Goal: Transaction & Acquisition: Obtain resource

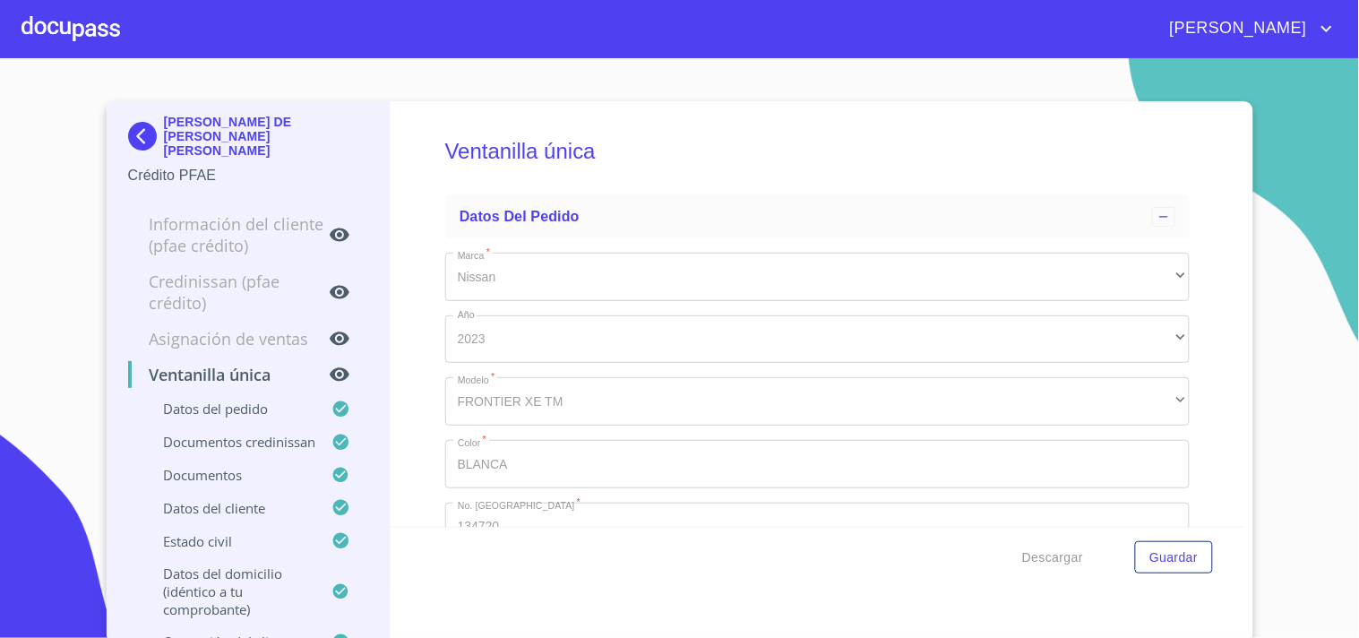
click at [107, 34] on div at bounding box center [70, 28] width 99 height 57
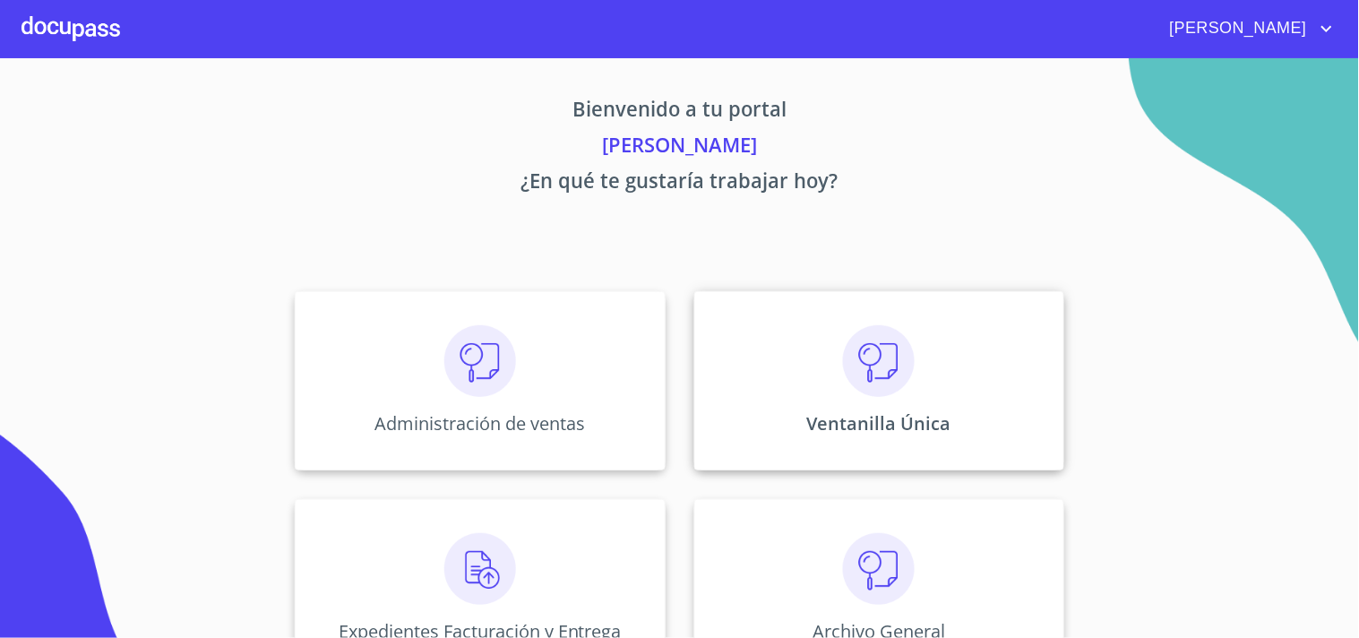
click at [945, 365] on div "Ventanilla Única" at bounding box center [879, 380] width 370 height 179
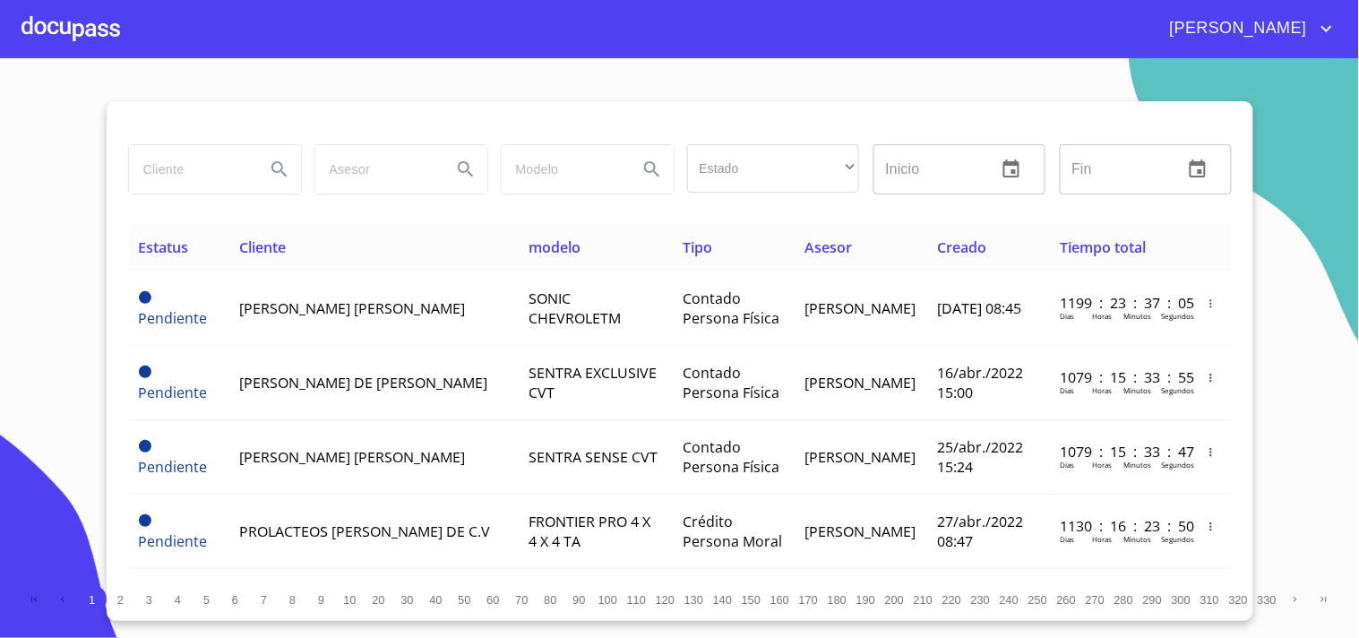
click at [210, 200] on div at bounding box center [214, 169] width 186 height 64
click at [198, 182] on input "search" at bounding box center [190, 169] width 122 height 48
type input "c"
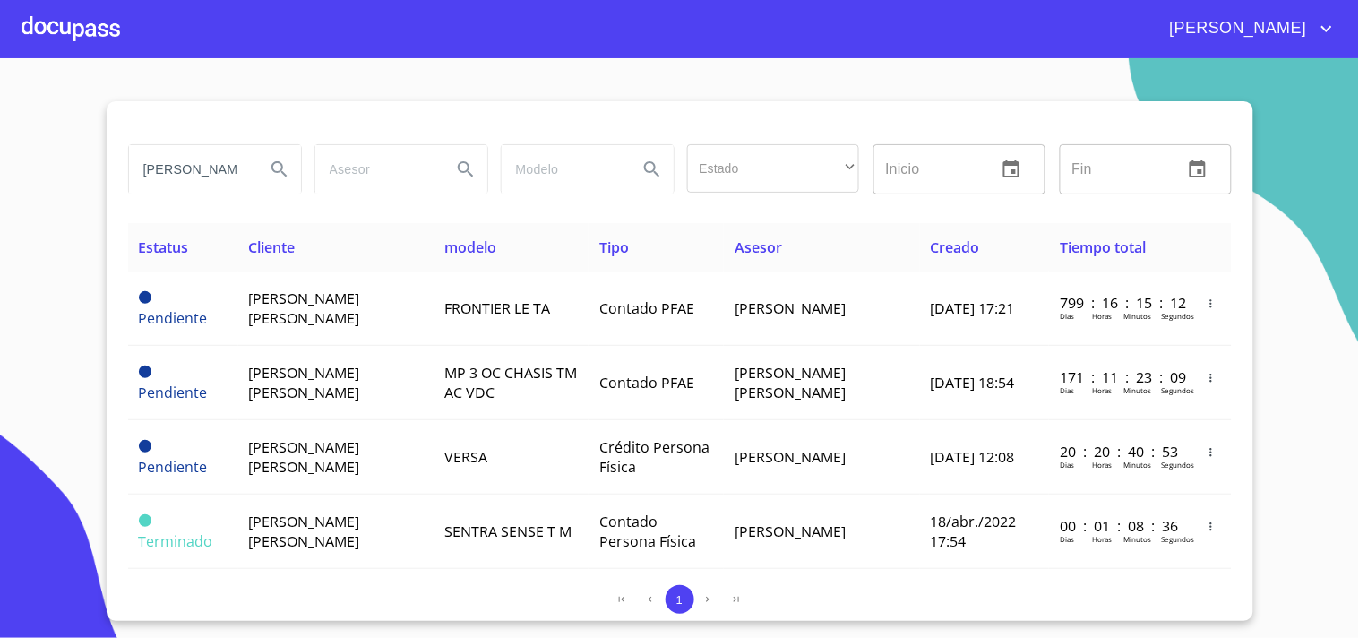
drag, startPoint x: 244, startPoint y: 166, endPoint x: 0, endPoint y: 226, distance: 250.9
click at [0, 226] on section "CARLOS EDUARDO Estado ​ ​ Inicio ​ Fin ​ Estatus Cliente modelo Tipo Asesor Cre…" at bounding box center [679, 347] width 1359 height 579
type input "D"
type input "ESTRADA CHAVEZ"
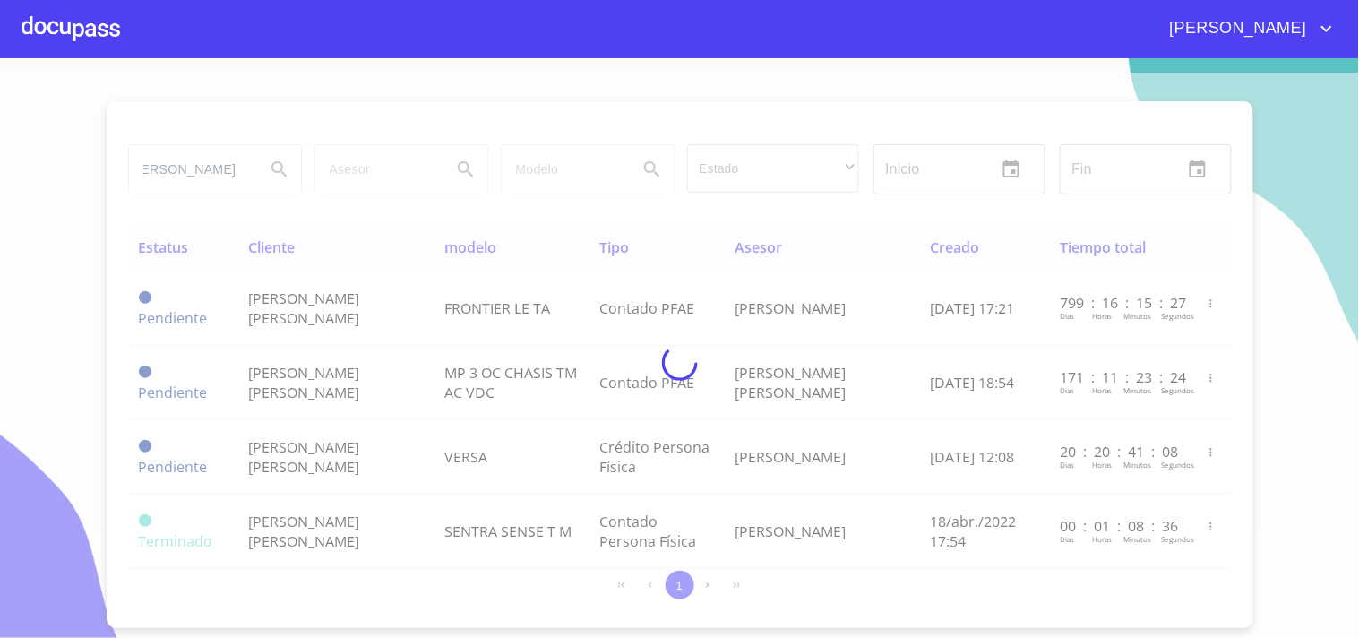
scroll to position [0, 0]
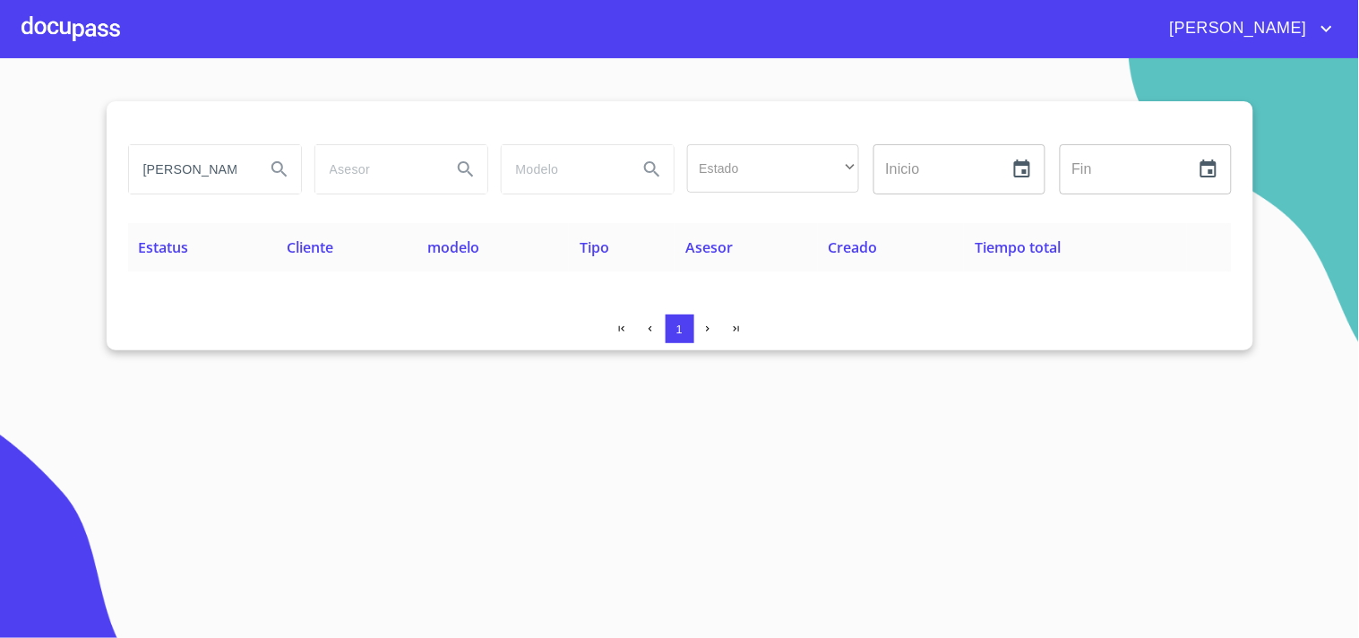
click at [42, 30] on div at bounding box center [70, 28] width 99 height 57
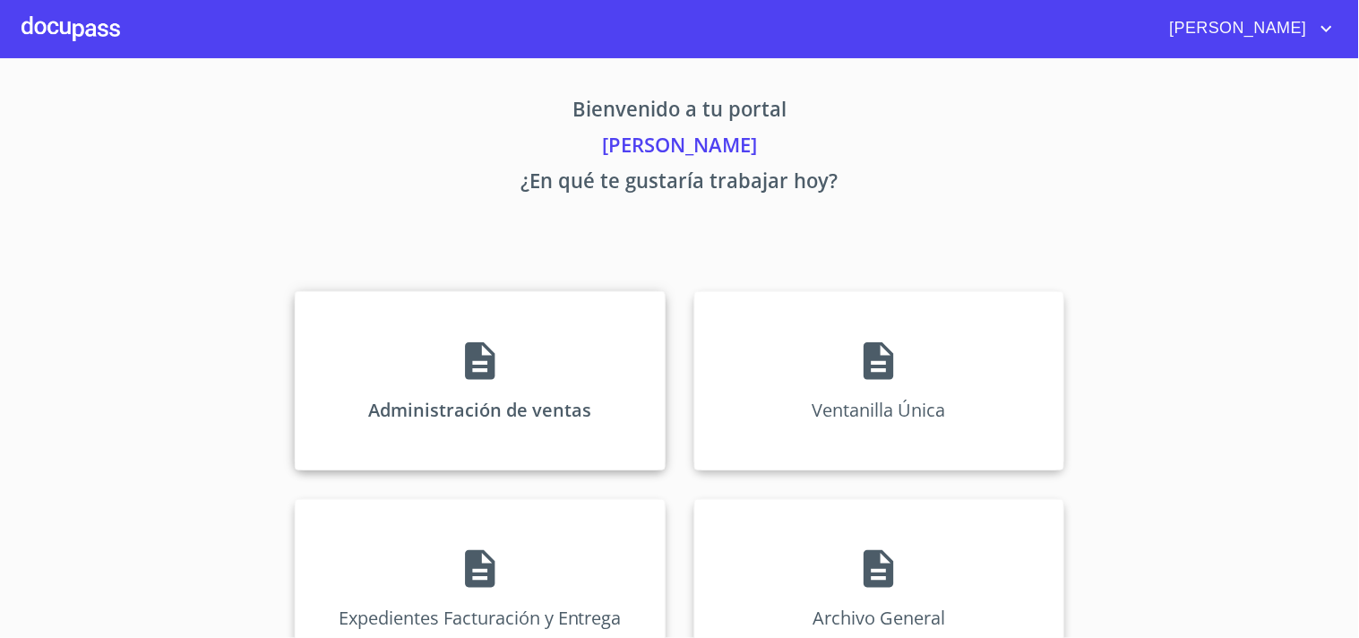
click at [455, 347] on div "Administración de ventas" at bounding box center [480, 380] width 370 height 179
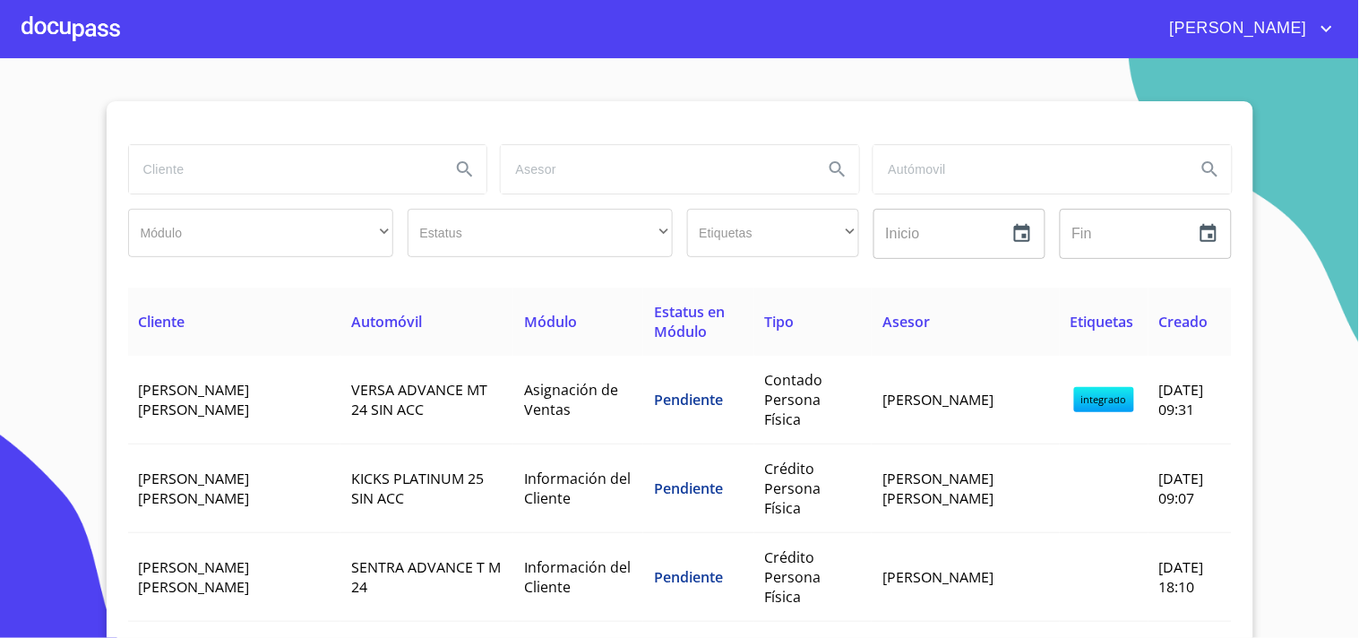
click at [209, 168] on input "search" at bounding box center [283, 169] width 308 height 48
type input "CARLOS EDUARDO ESTRADA"
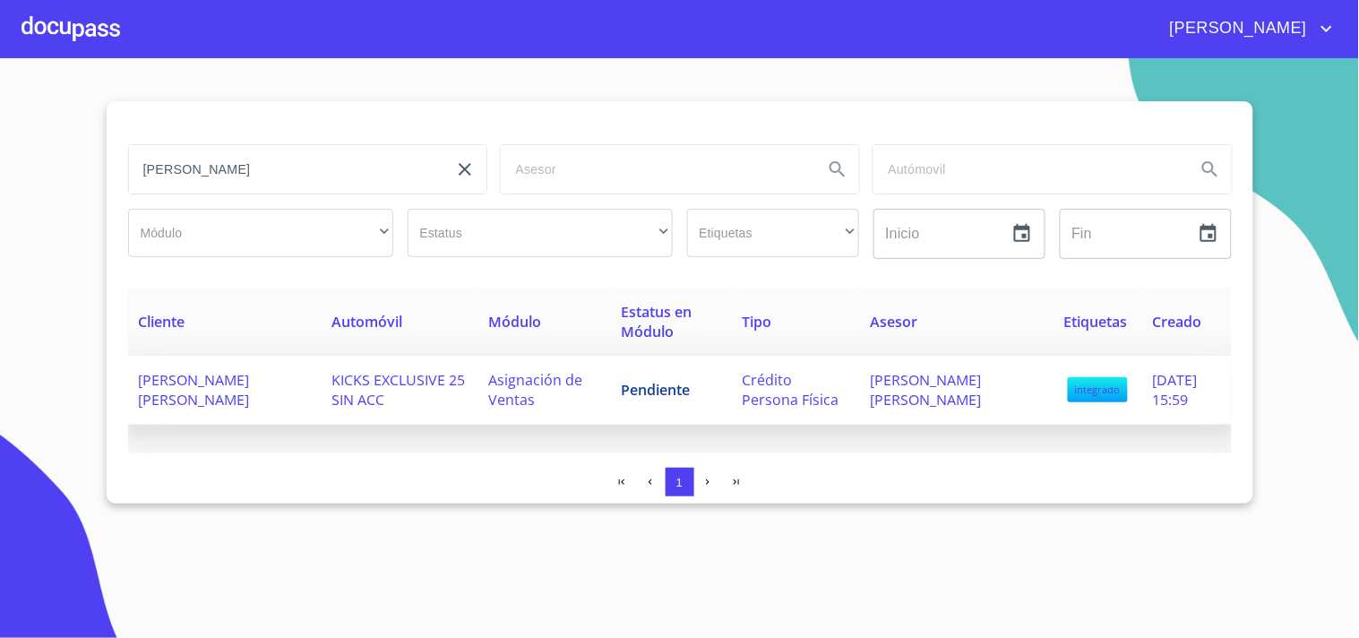
click at [341, 397] on span "KICKS EXCLUSIVE 25 SIN ACC" at bounding box center [398, 389] width 133 height 39
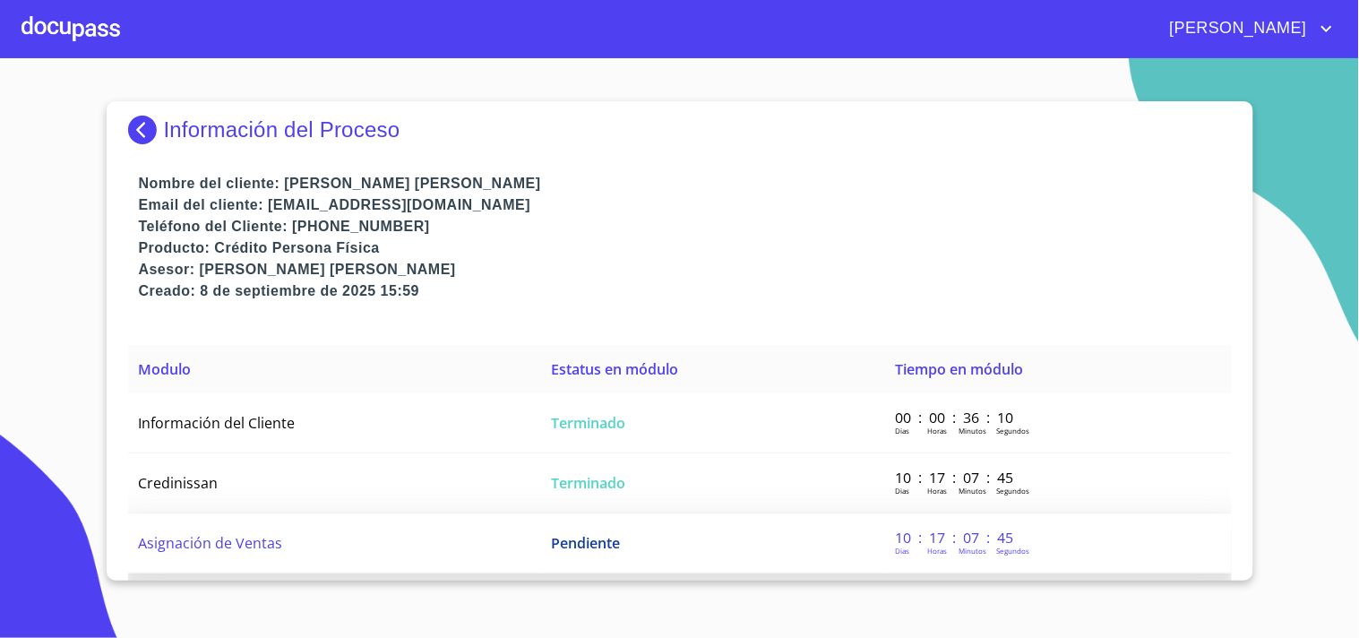
click at [633, 544] on td "Pendiente" at bounding box center [712, 543] width 344 height 60
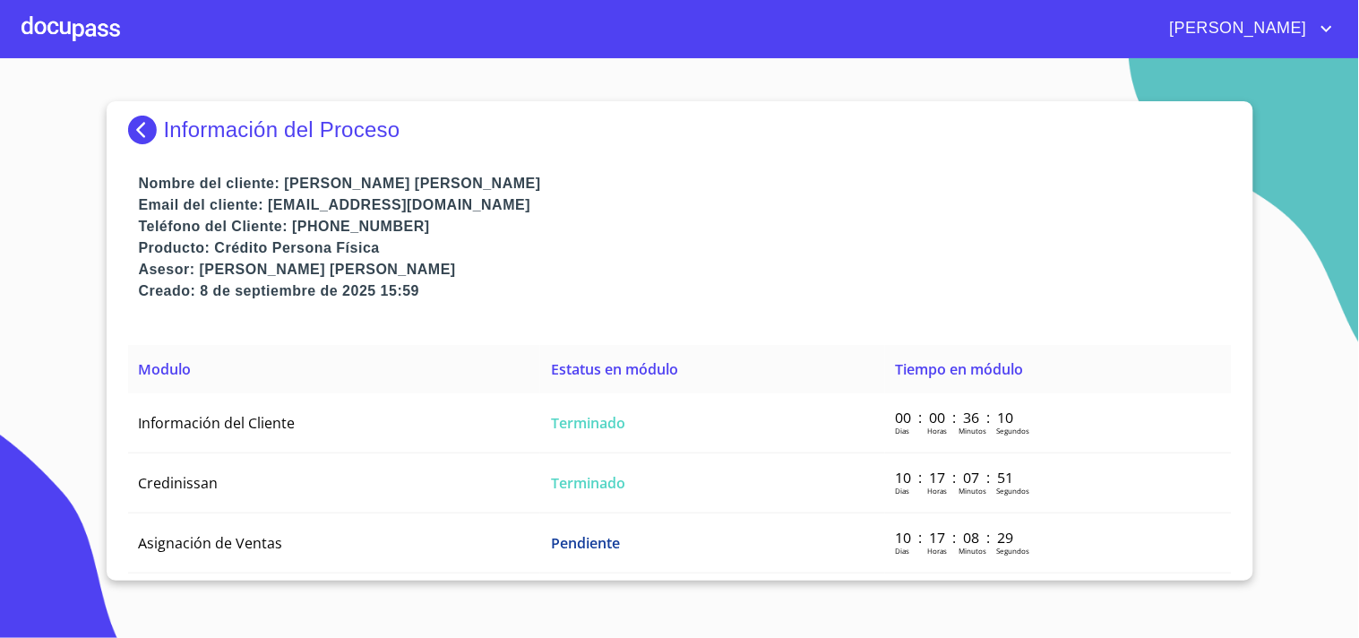
click at [82, 11] on div at bounding box center [70, 28] width 99 height 57
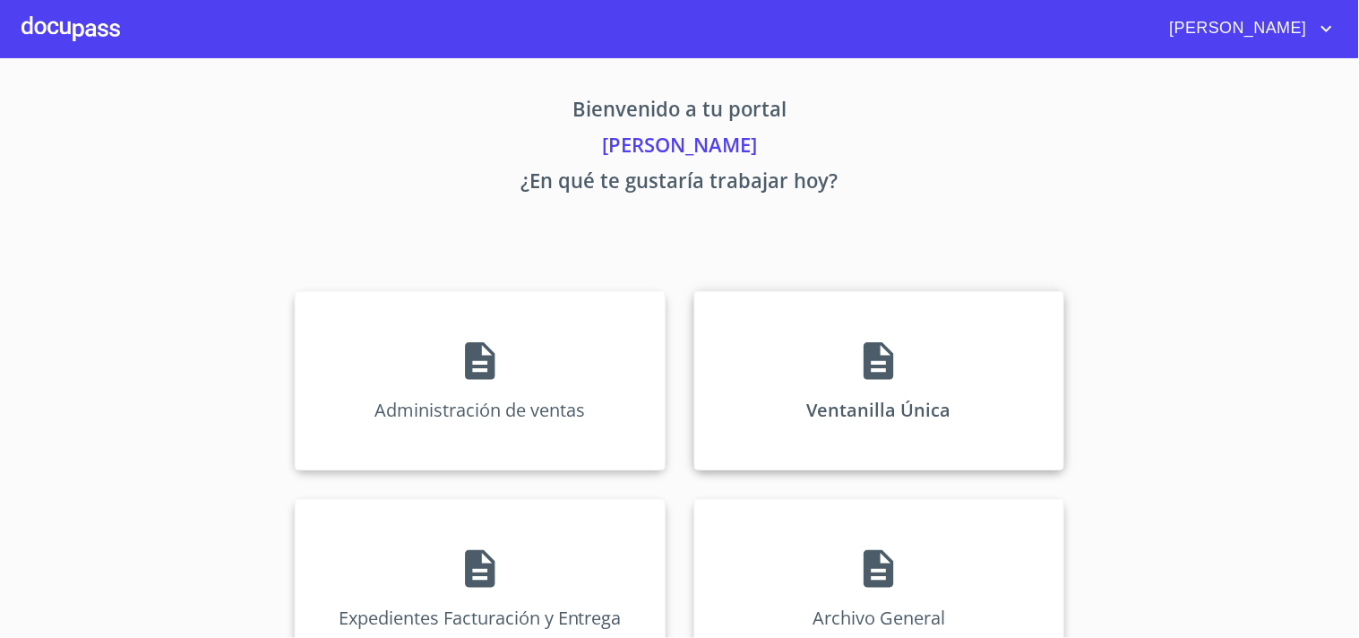
click at [1008, 365] on div "Ventanilla Única" at bounding box center [879, 380] width 370 height 179
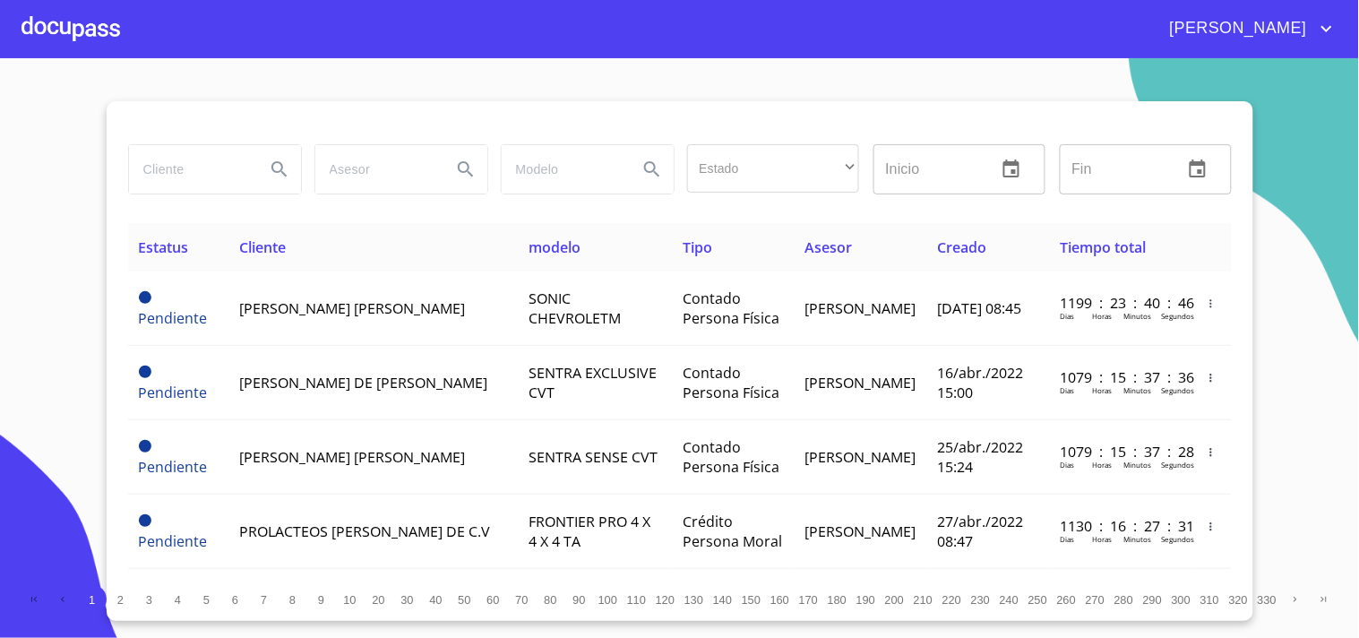
click at [155, 182] on input "search" at bounding box center [190, 169] width 122 height 48
type input "j"
type input "JUANA MARIA"
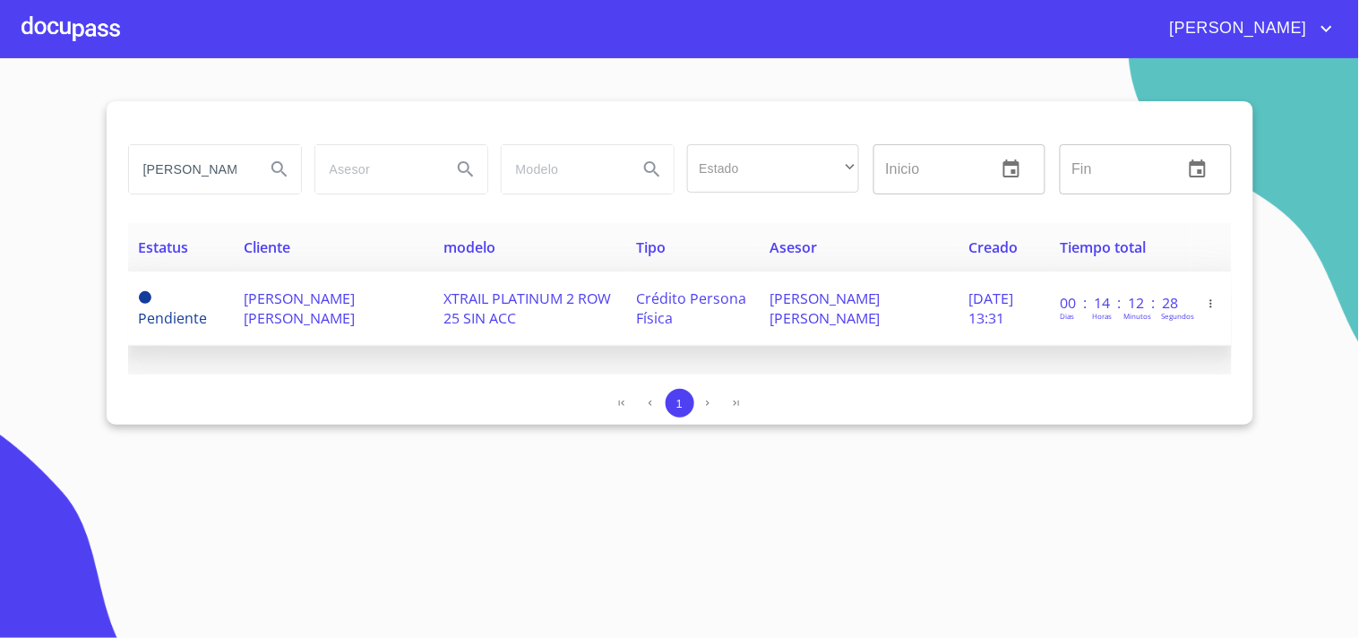
click at [388, 317] on td "JUANA MARIA MEDELLIN BARBOSA" at bounding box center [333, 308] width 200 height 74
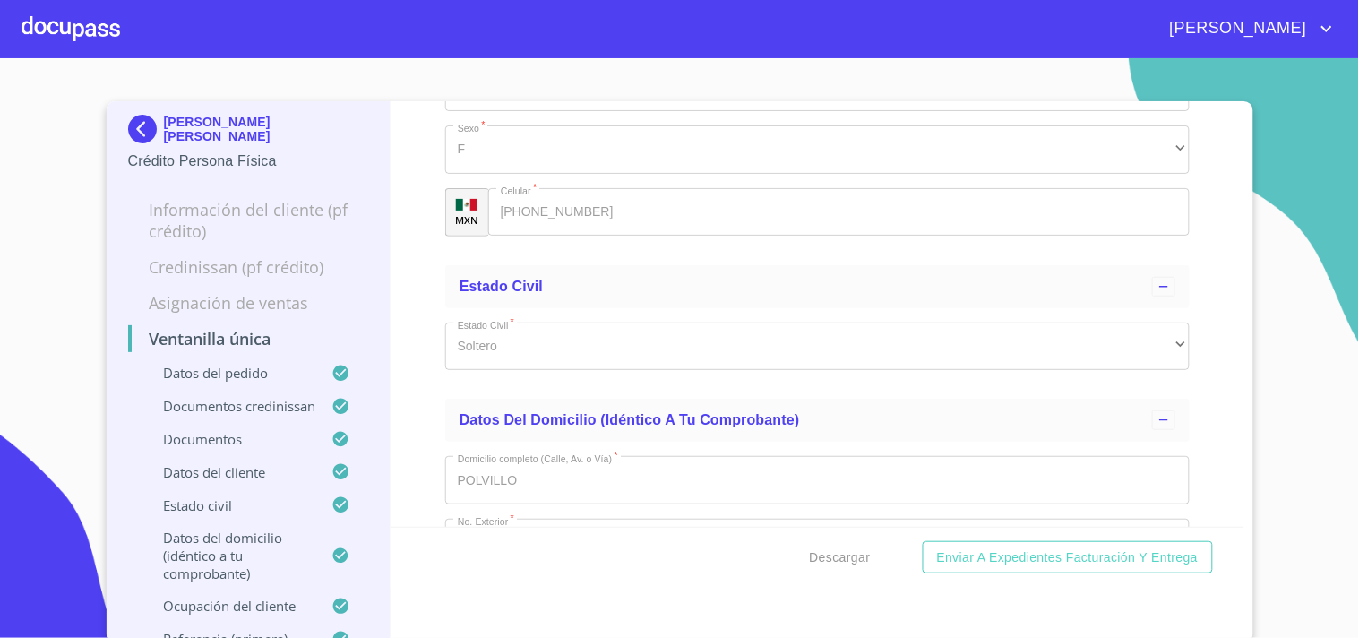
scroll to position [6667, 0]
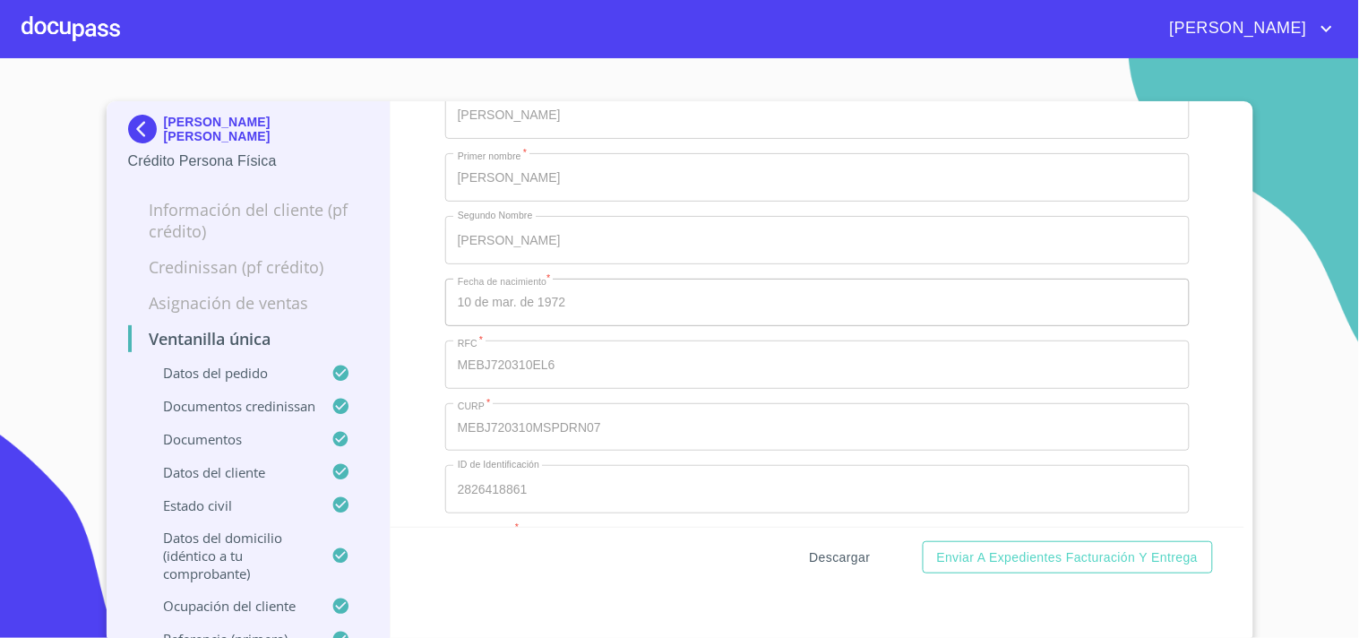
click at [845, 566] on span "Descargar" at bounding box center [840, 557] width 61 height 22
click at [93, 23] on div at bounding box center [70, 28] width 99 height 57
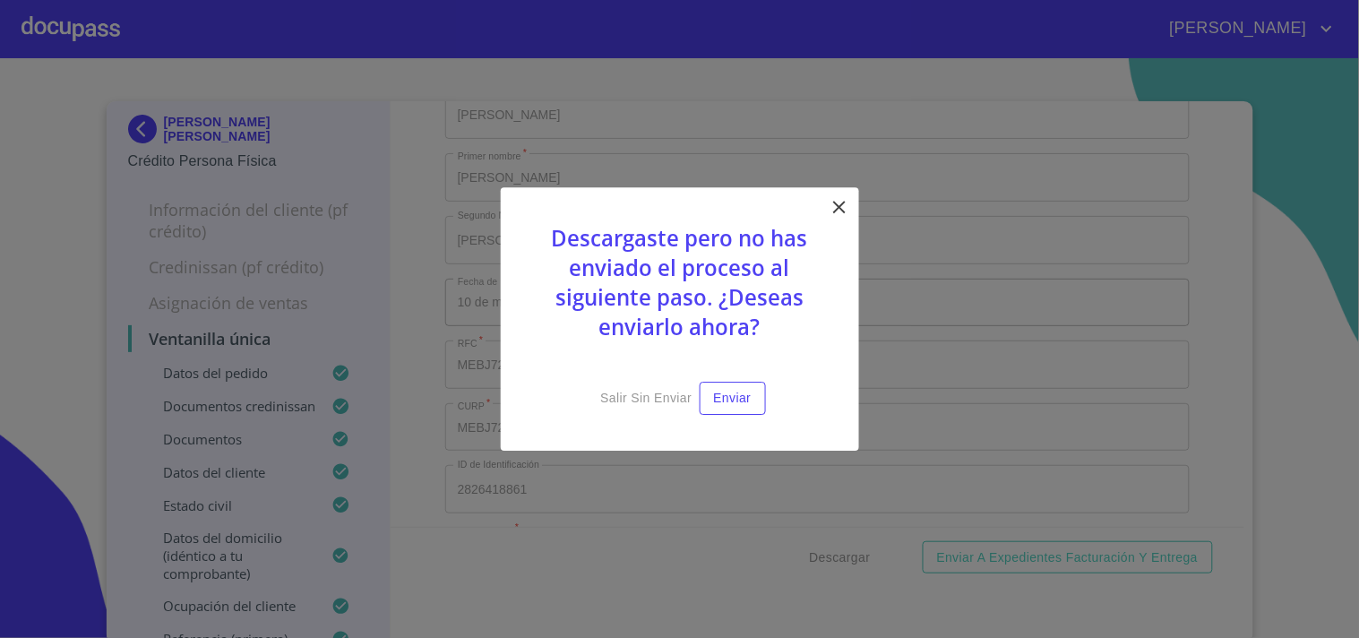
click at [825, 207] on div "Descargaste pero no has enviado el proceso al siguiente paso. ¿Deseas enviarlo …" at bounding box center [680, 318] width 358 height 263
click at [829, 209] on icon at bounding box center [838, 206] width 21 height 21
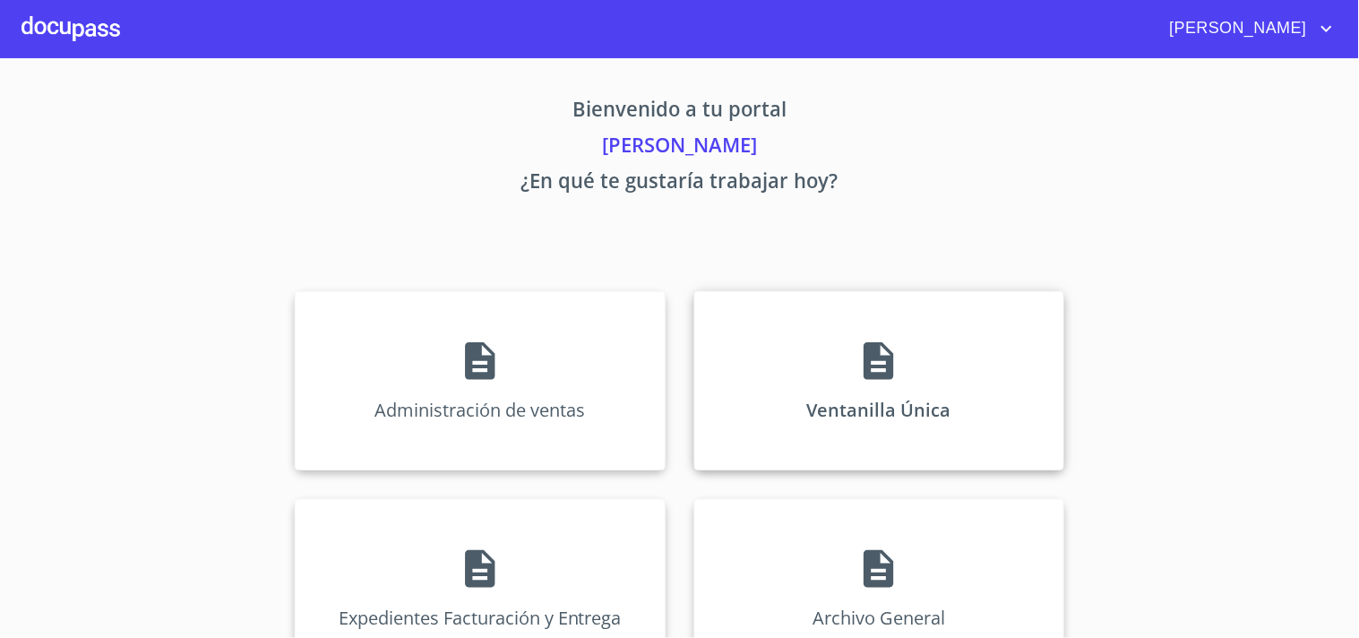
click at [908, 396] on div "Ventanilla Única" at bounding box center [879, 380] width 370 height 179
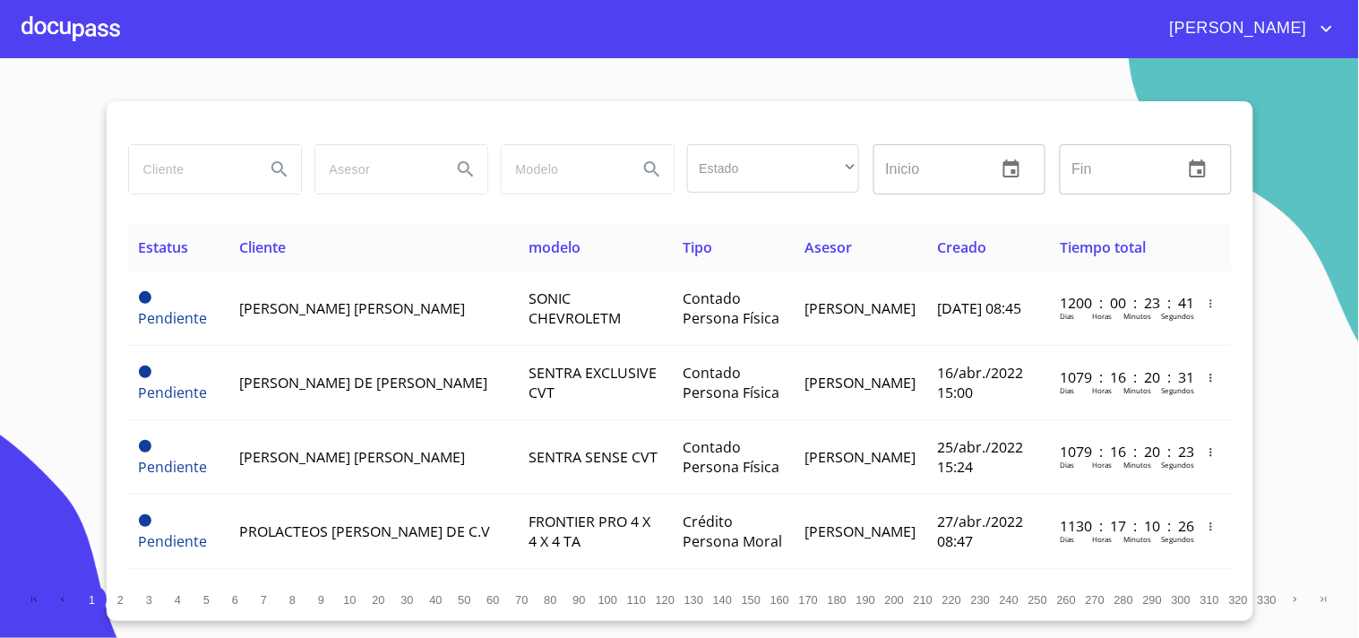
click at [227, 148] on input "search" at bounding box center [190, 169] width 122 height 48
type input "ALFREDO RAFAEL"
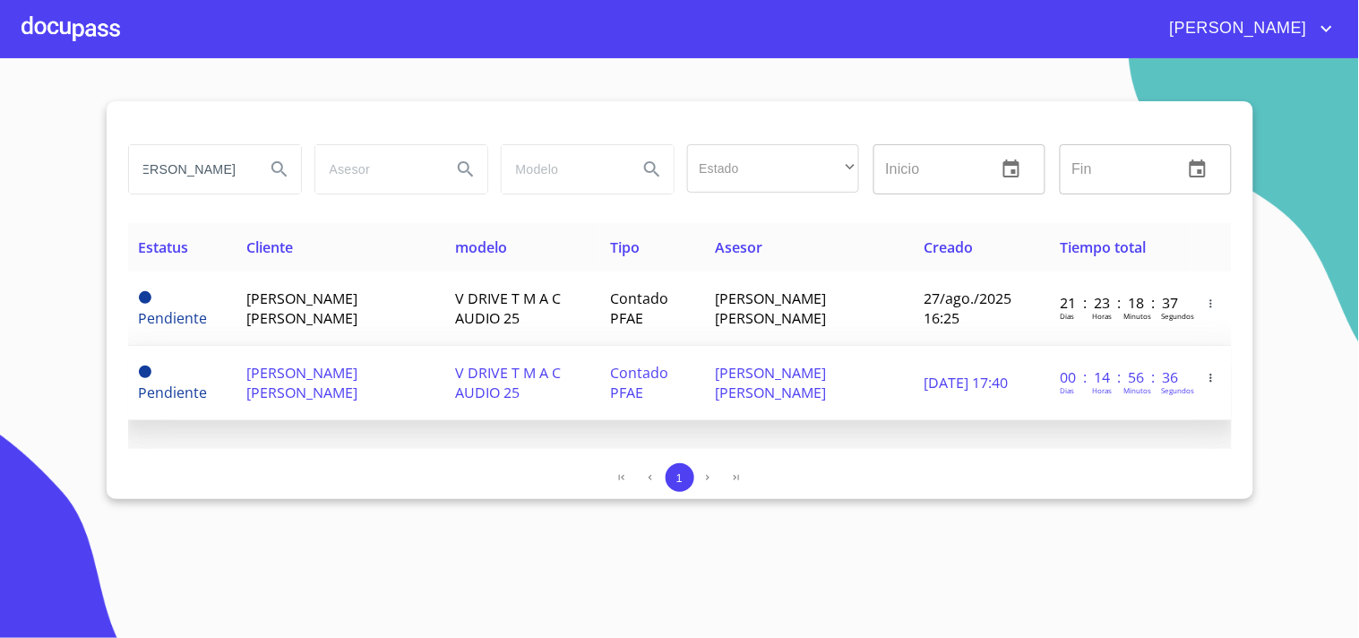
click at [898, 383] on td "FERNANDO ALEJANDRO VELÁZQUEZ GARCÍA" at bounding box center [809, 383] width 210 height 74
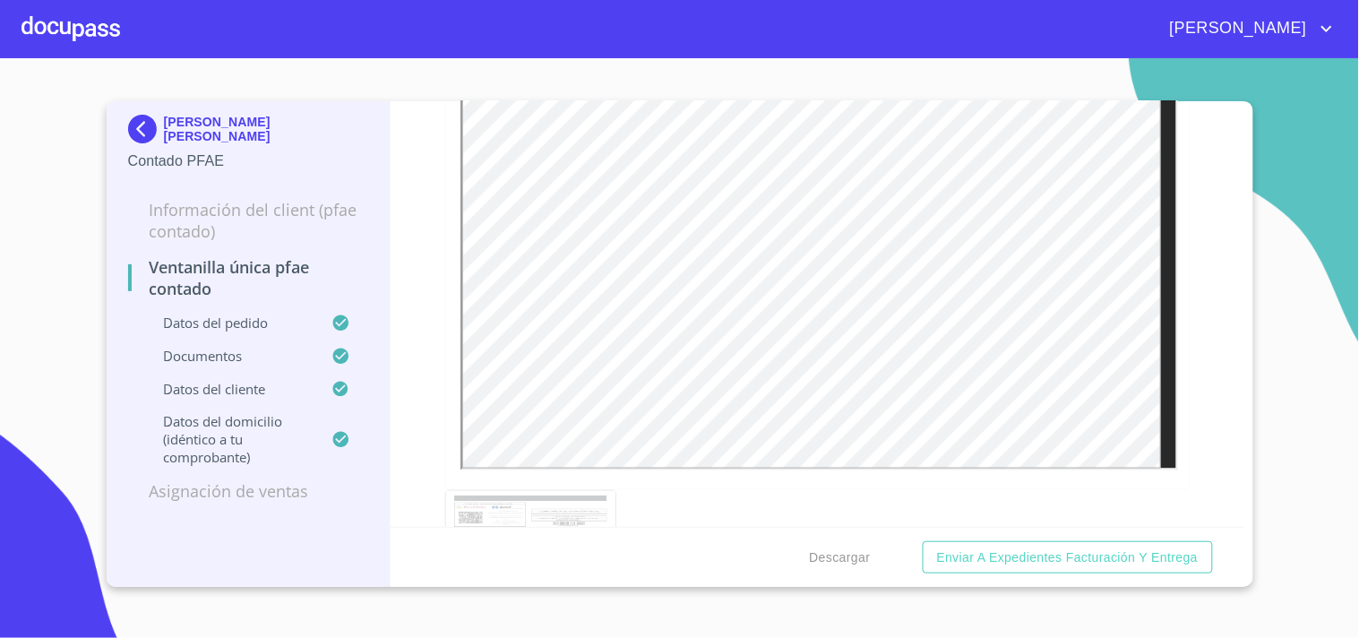
scroll to position [2388, 0]
click at [820, 553] on span "Descargar" at bounding box center [840, 557] width 61 height 22
click at [100, 38] on div at bounding box center [70, 28] width 99 height 57
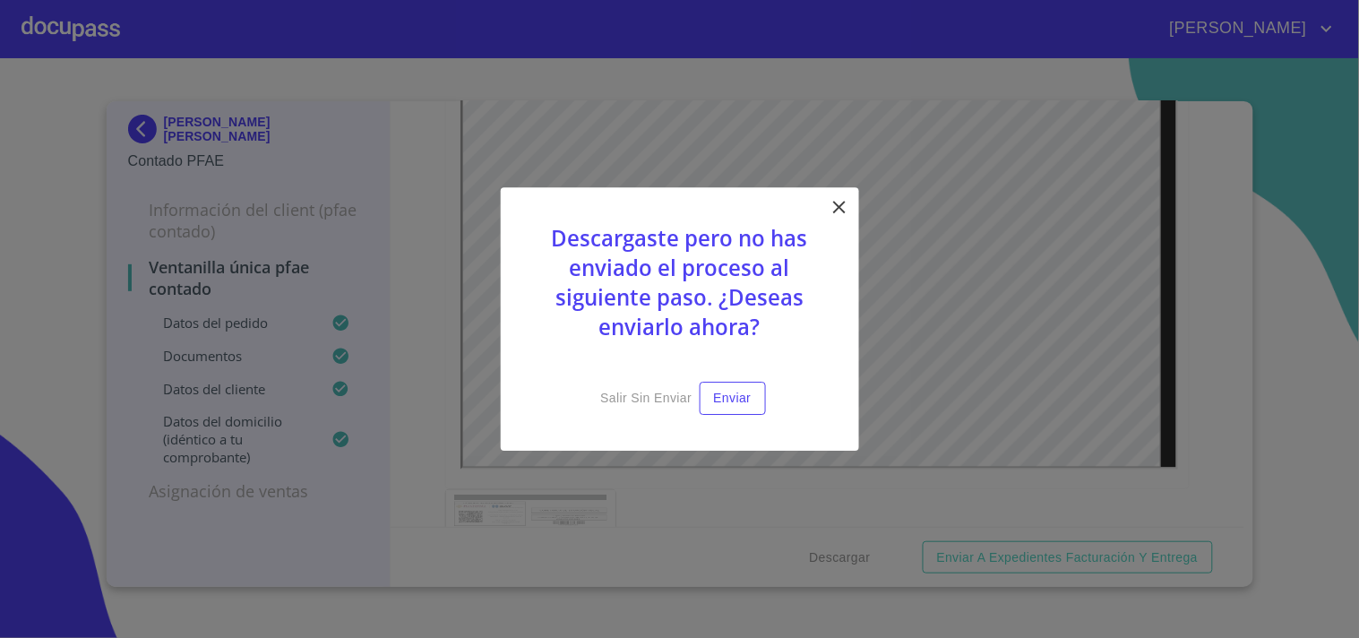
click at [834, 211] on icon at bounding box center [838, 206] width 21 height 21
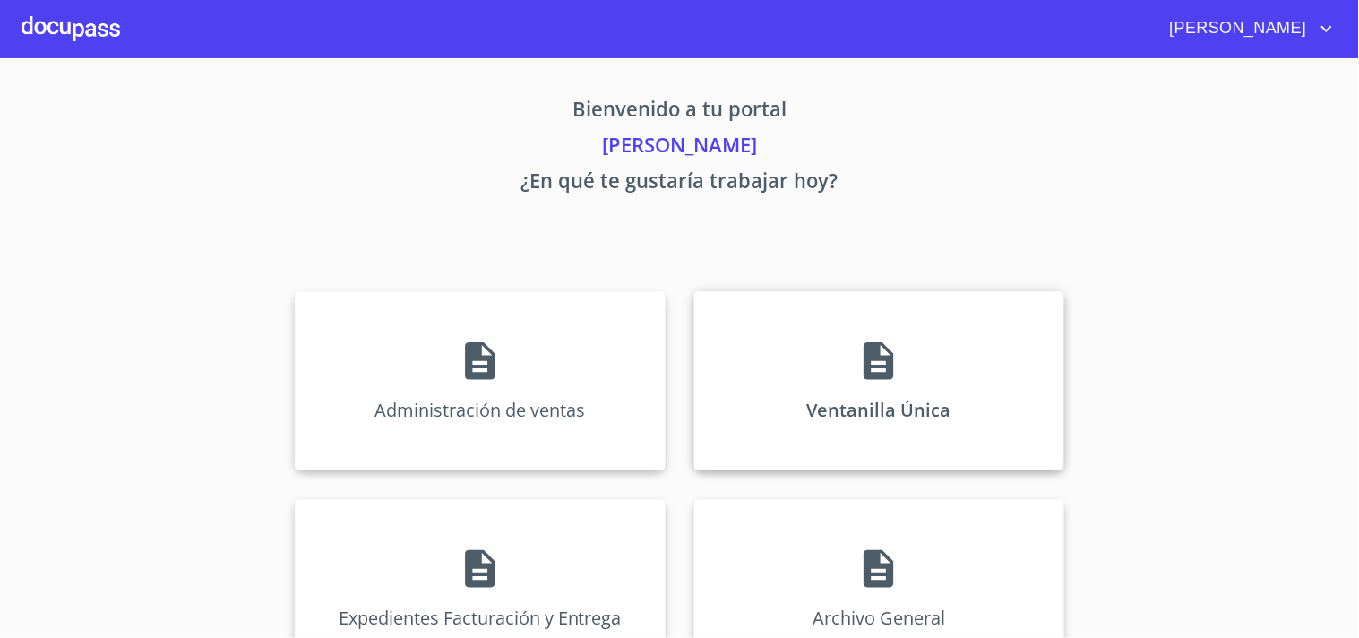
click at [845, 342] on div "Ventanilla Única" at bounding box center [879, 380] width 370 height 179
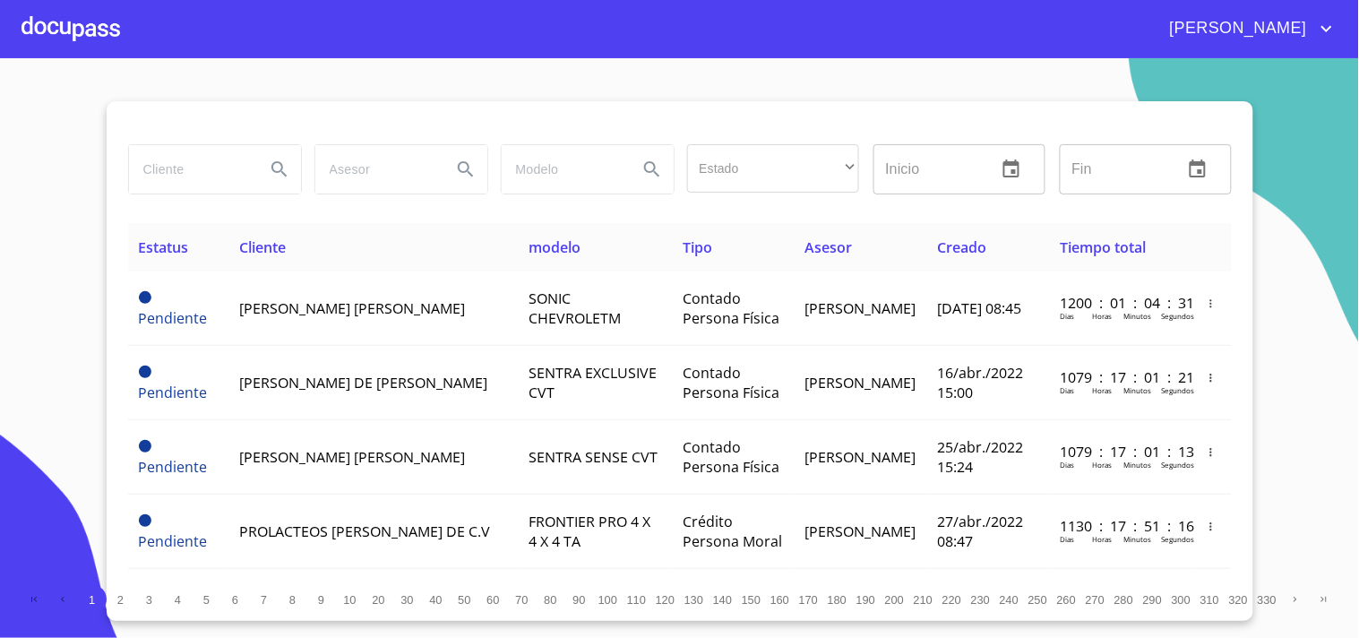
click at [170, 175] on input "search" at bounding box center [190, 169] width 122 height 48
type input "CARLOS EDUARDO"
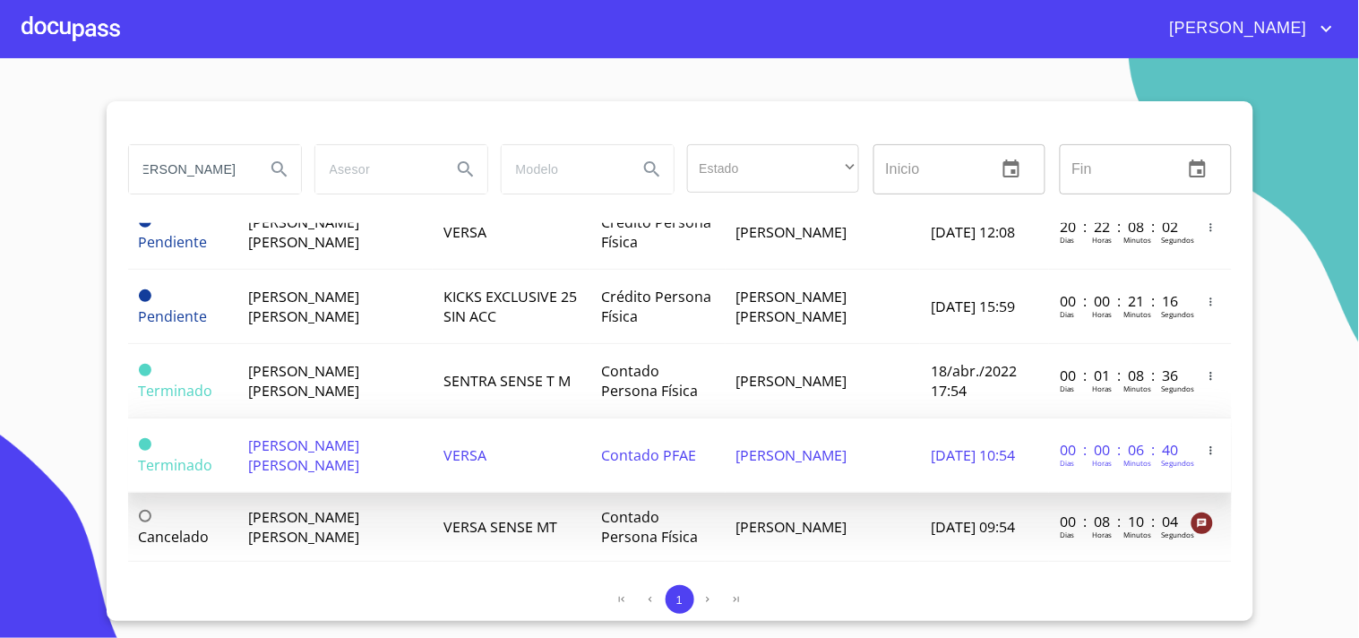
scroll to position [242, 0]
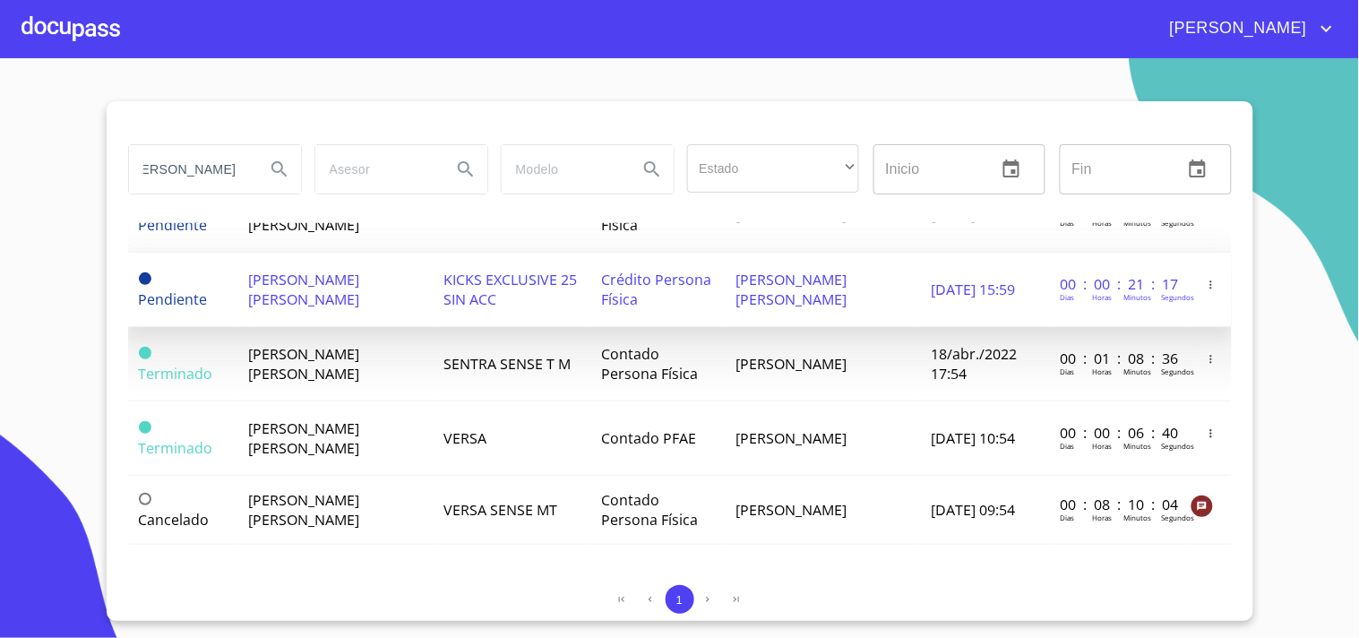
click at [475, 315] on td "KICKS EXCLUSIVE 25 SIN ACC" at bounding box center [512, 290] width 158 height 74
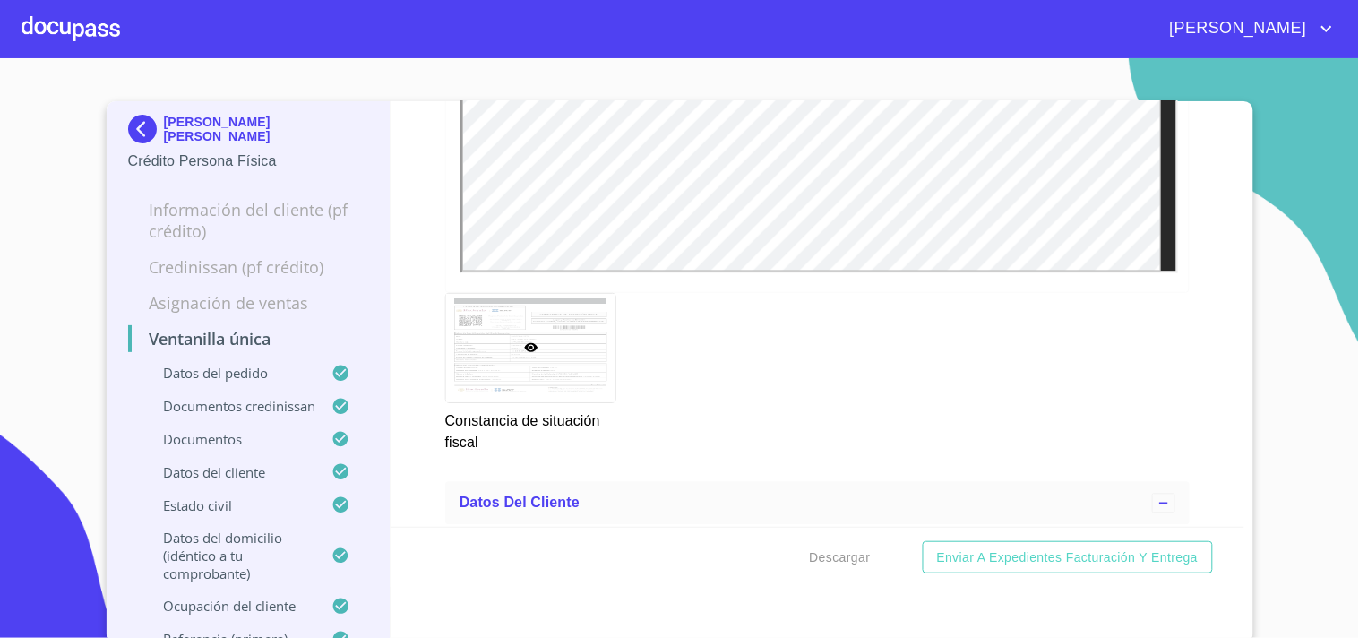
scroll to position [6070, 0]
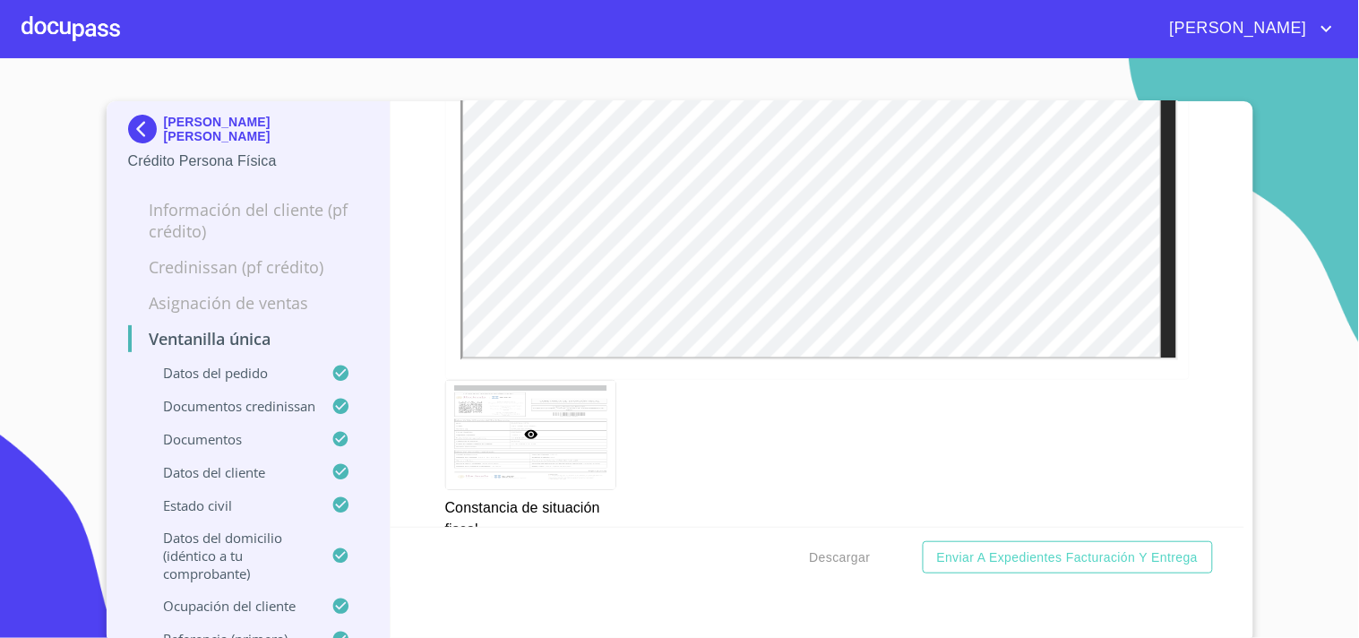
click at [812, 634] on div "Ventanilla única Datos del pedido Marca   * Nissan ​ Año 2025 ​ Color   * BLANC…" at bounding box center [818, 372] width 854 height 542
click at [1172, 266] on div "Ventanilla única Datos del pedido Marca   * Nissan ​ Año 2025 ​ Color   * BLANC…" at bounding box center [818, 313] width 854 height 425
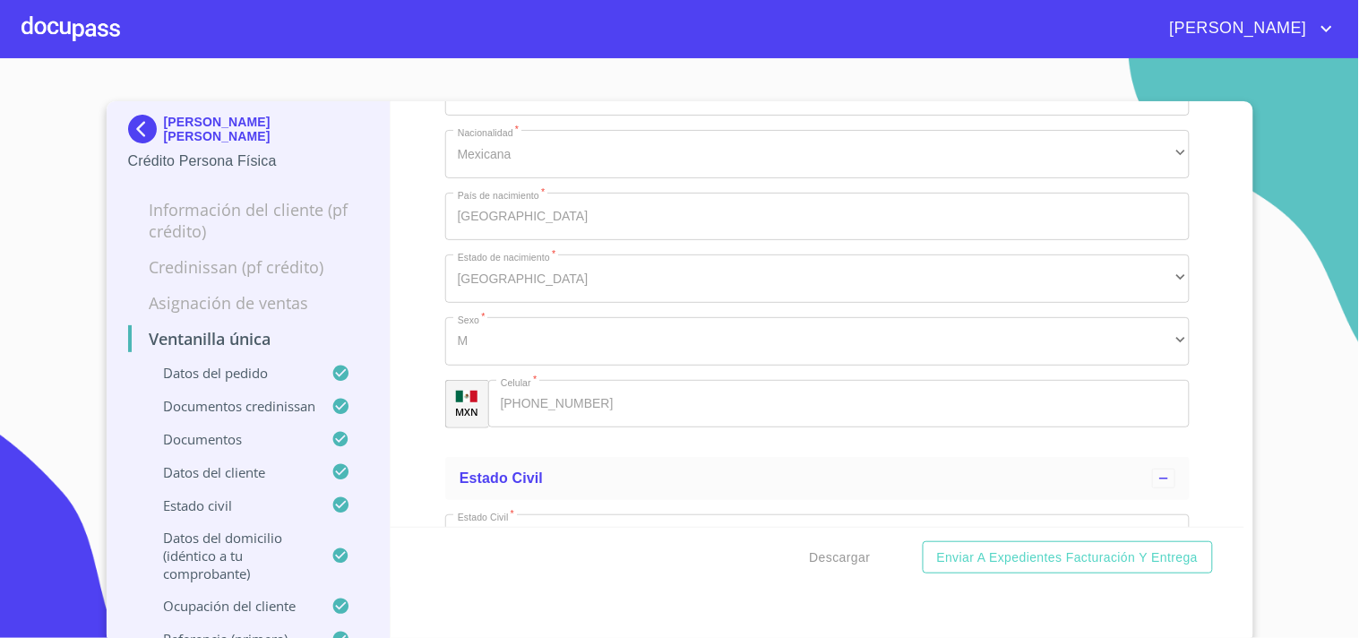
scroll to position [6965, 0]
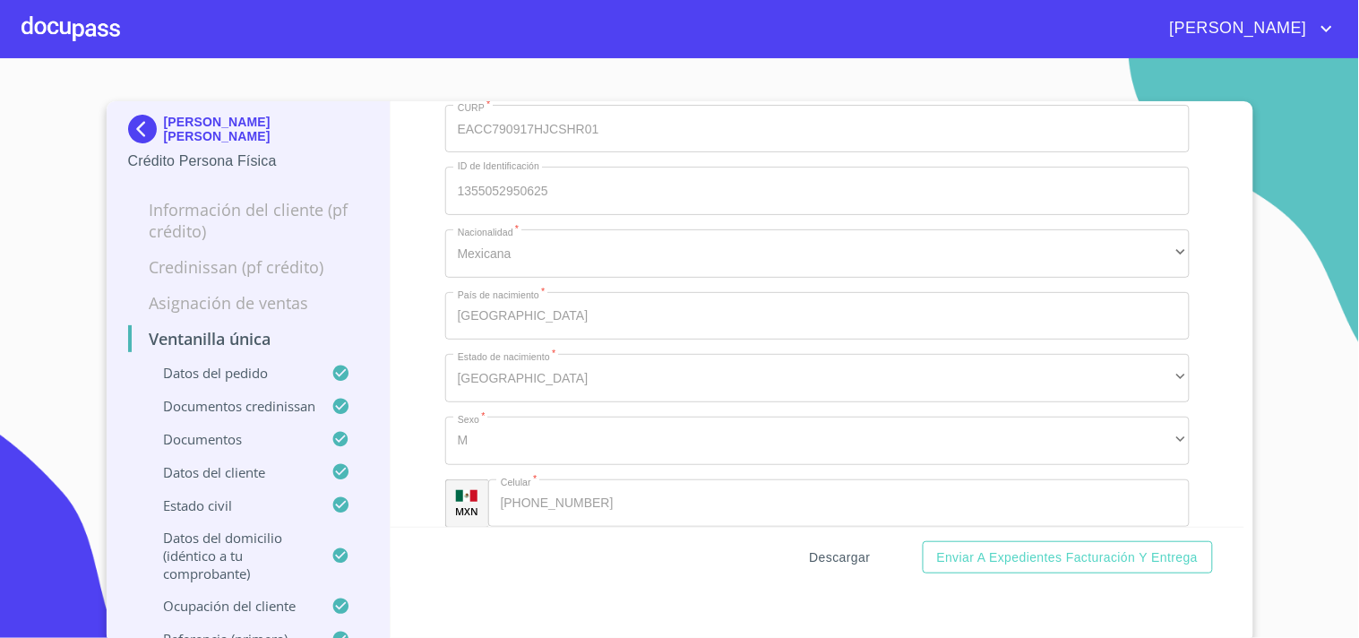
click at [822, 546] on span "Descargar" at bounding box center [840, 557] width 61 height 22
click at [84, 20] on div at bounding box center [70, 28] width 99 height 57
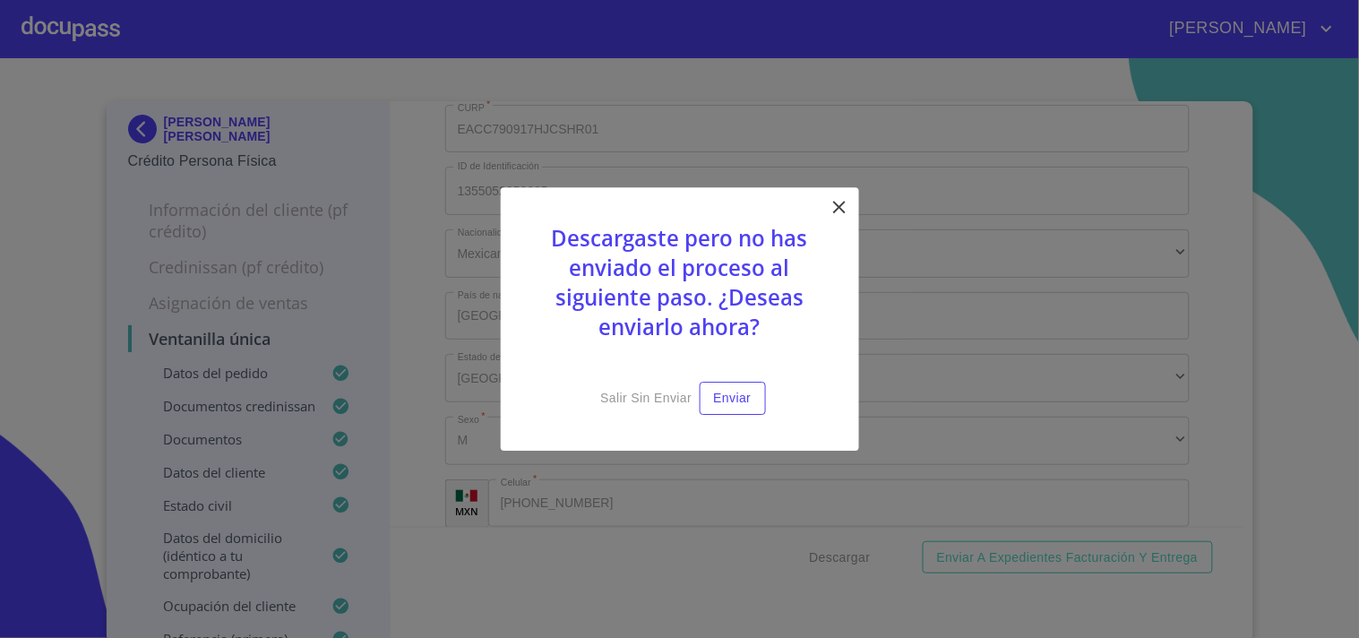
click at [839, 210] on icon at bounding box center [839, 207] width 13 height 13
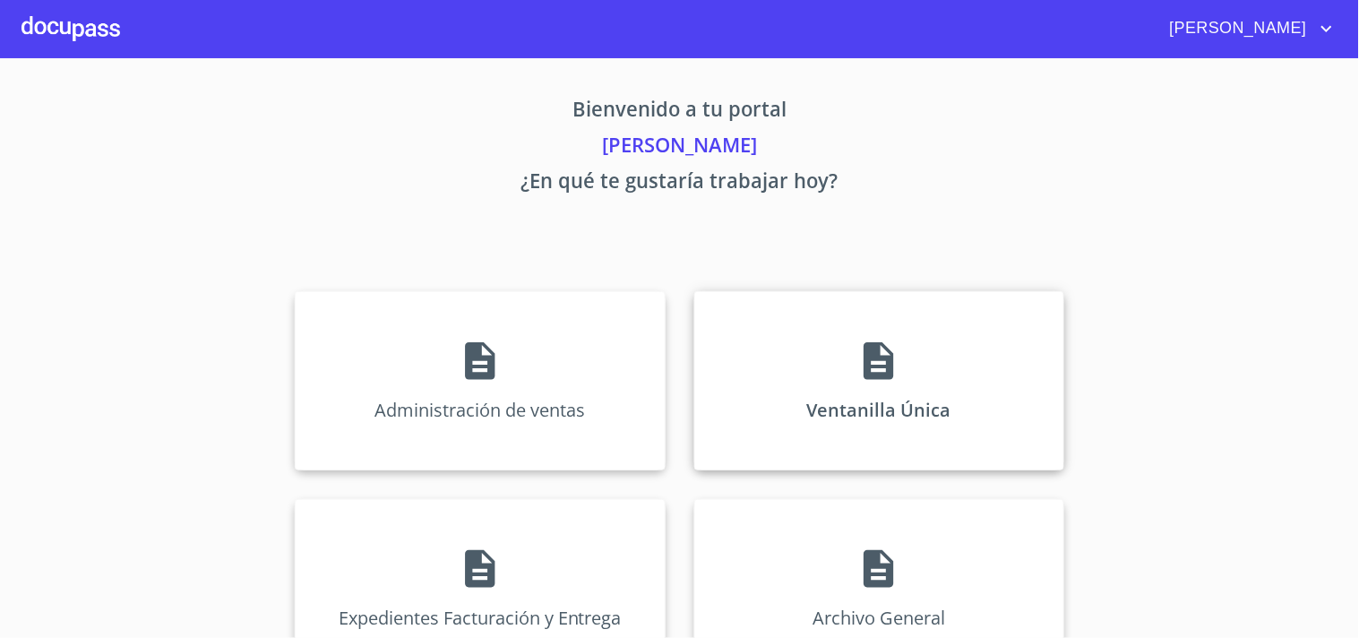
click at [856, 355] on icon at bounding box center [878, 361] width 45 height 45
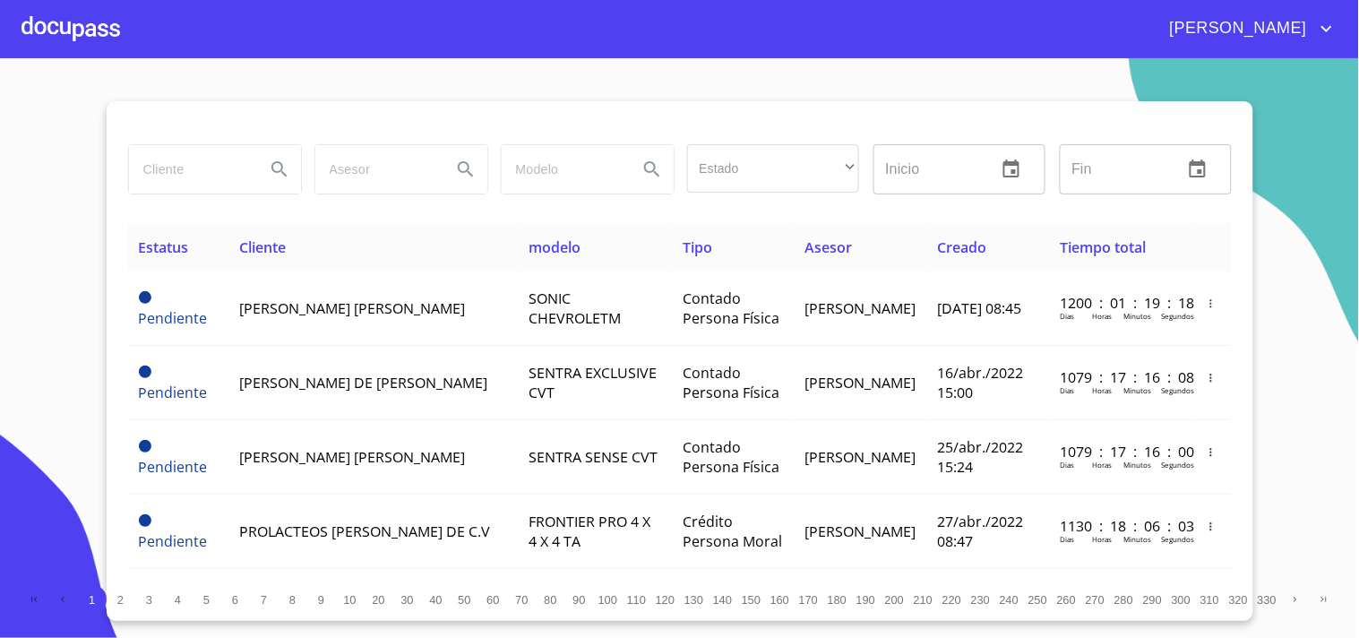
drag, startPoint x: 198, startPoint y: 126, endPoint x: 198, endPoint y: 166, distance: 39.4
click at [198, 133] on div at bounding box center [679, 122] width 1103 height 43
click at [198, 166] on input "search" at bounding box center [190, 169] width 122 height 48
type input "PABLO JASIEL"
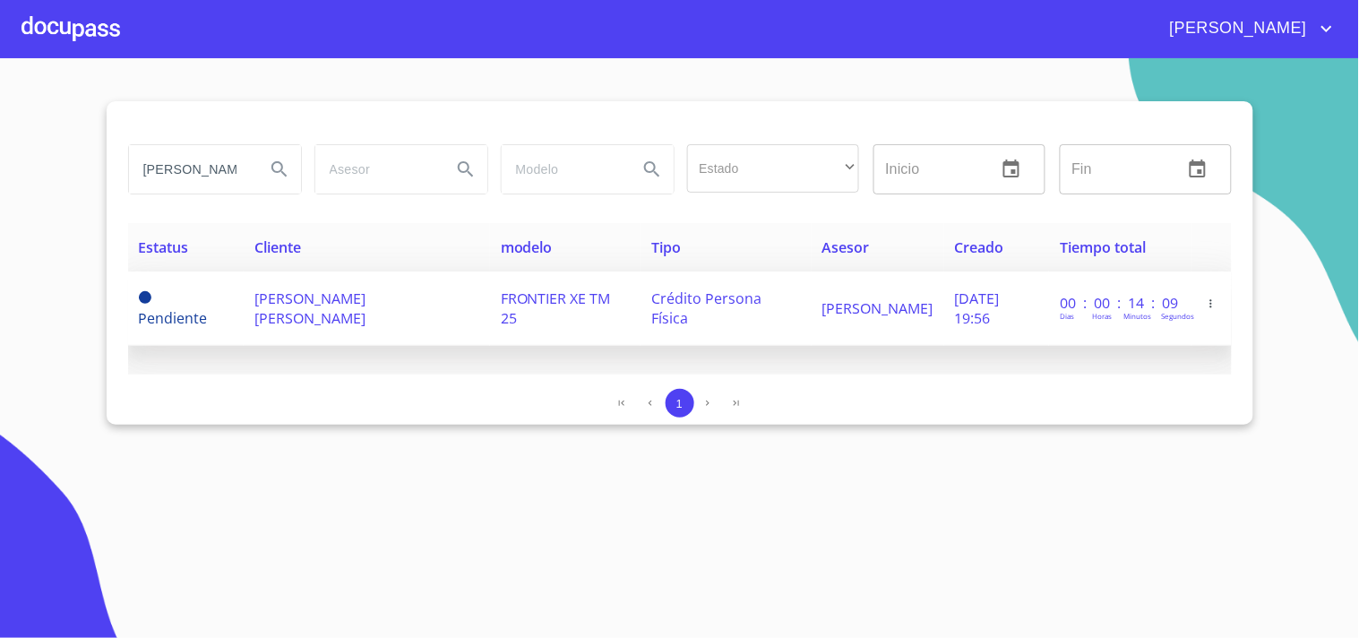
click at [862, 306] on td "Jesus Villanueva" at bounding box center [877, 308] width 133 height 74
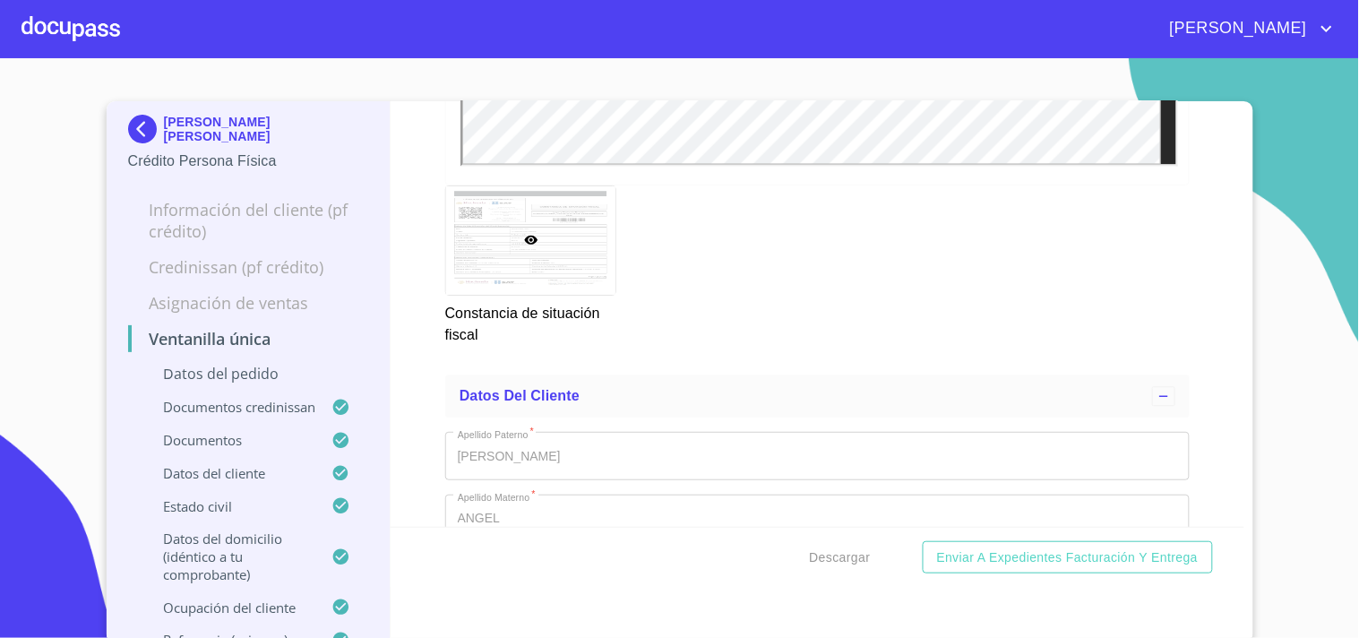
scroll to position [6270, 0]
click at [839, 571] on button "Descargar" at bounding box center [840, 557] width 75 height 33
